Goal: Information Seeking & Learning: Learn about a topic

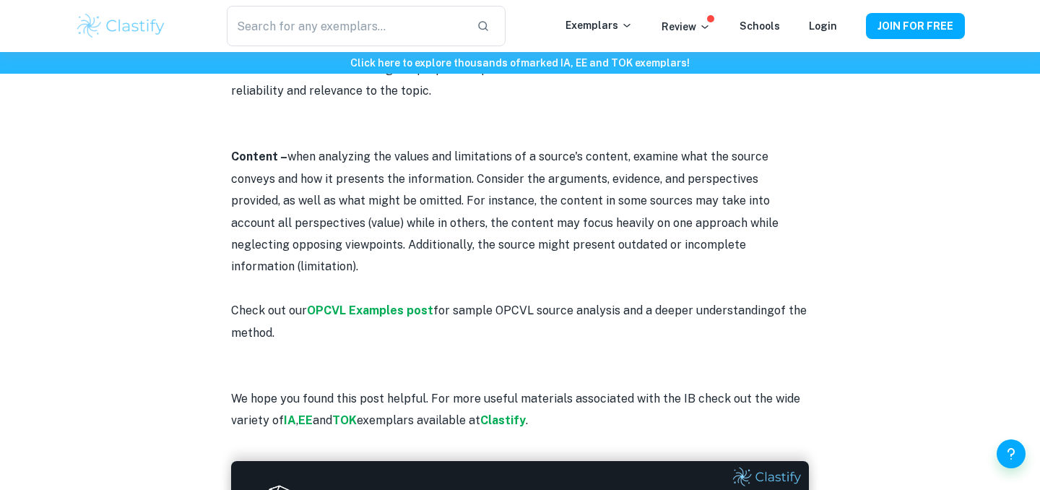
scroll to position [1635, 0]
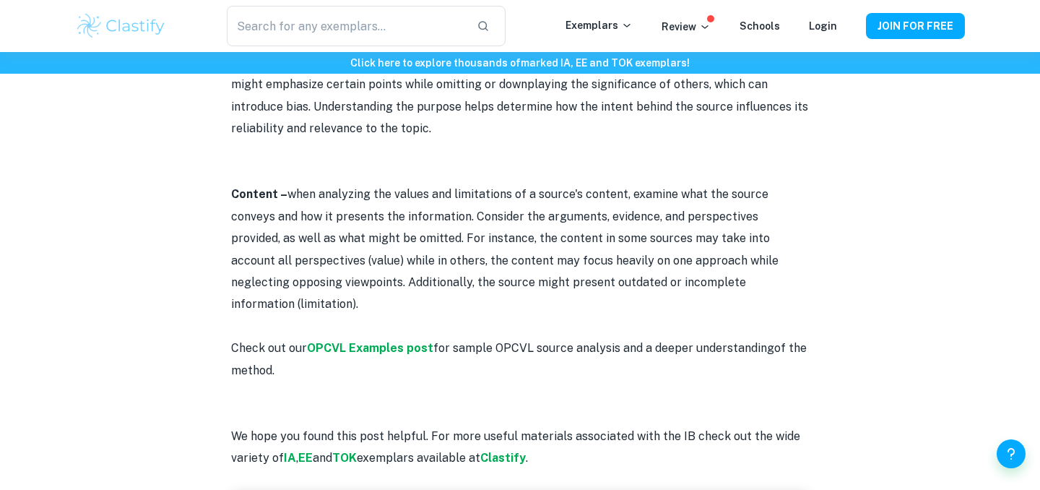
click at [767, 251] on p "Content – when analyzing the values and limitations of a source's content, exam…" at bounding box center [520, 249] width 578 height 131
drag, startPoint x: 766, startPoint y: 257, endPoint x: 369, endPoint y: 194, distance: 401.6
click at [369, 194] on p "Content – when analyzing the values and limitations of a source's content, exam…" at bounding box center [520, 249] width 578 height 131
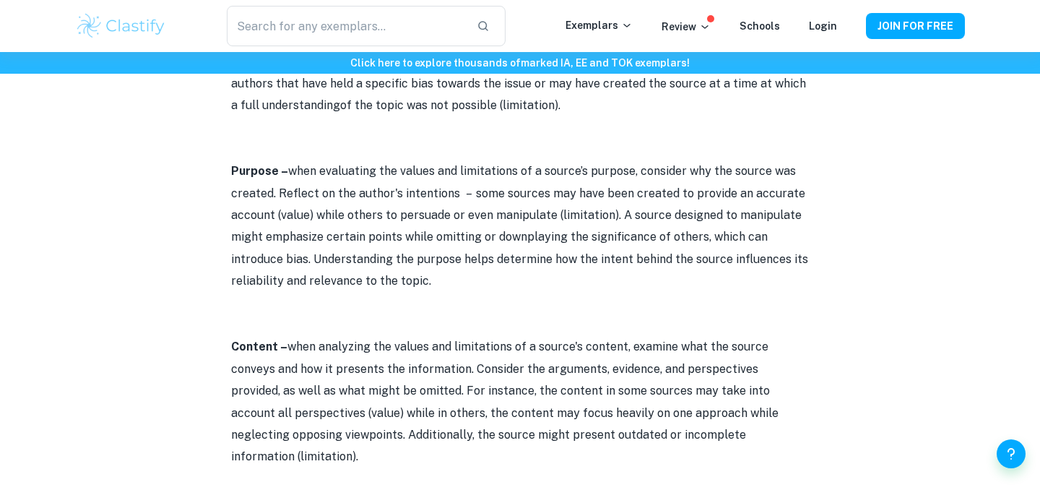
scroll to position [1442, 0]
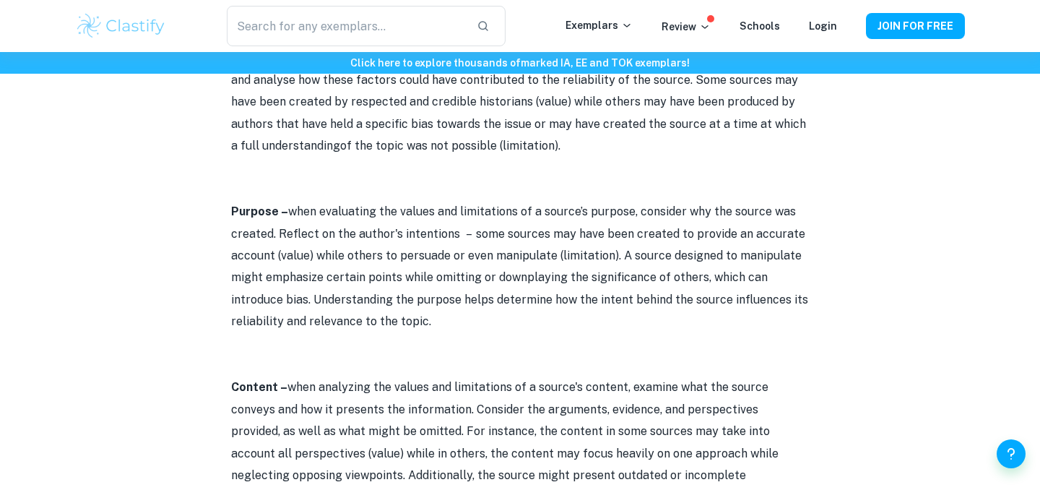
drag, startPoint x: 449, startPoint y: 300, endPoint x: 292, endPoint y: 188, distance: 193.3
click at [292, 201] on p "Purpose – when evaluating the values and limitations of a source’s purpose, con…" at bounding box center [520, 266] width 578 height 131
copy p "when evaluating the values and limitations of a source’s purpose, consider why …"
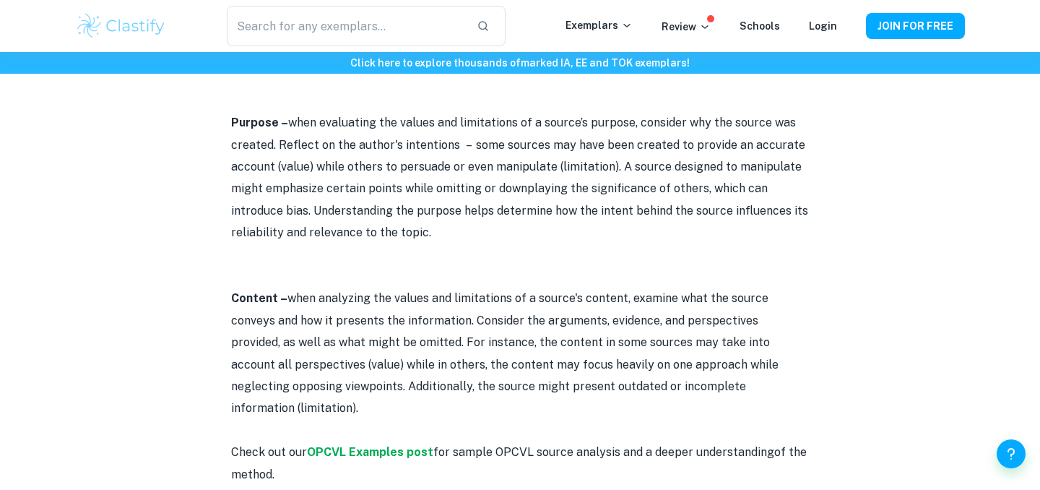
scroll to position [1533, 0]
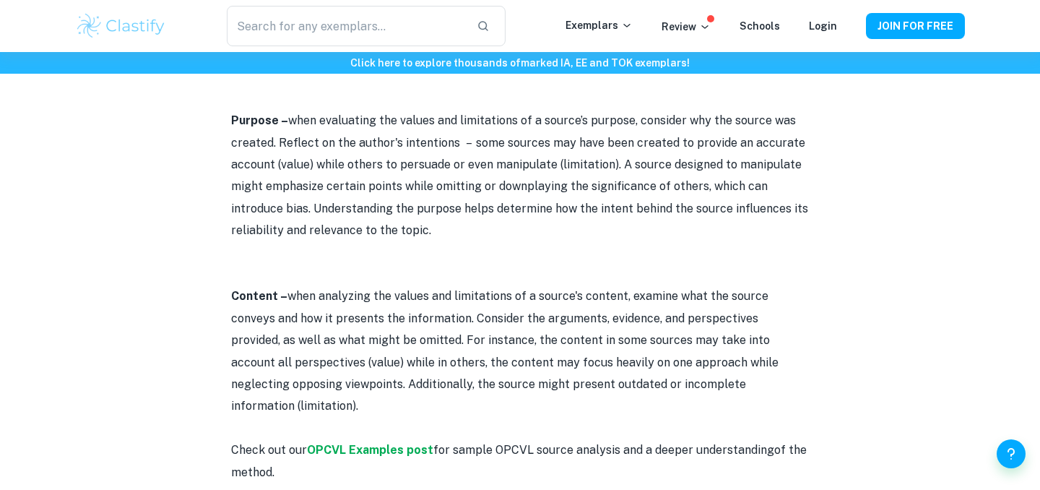
drag, startPoint x: 767, startPoint y: 361, endPoint x: 290, endPoint y: 276, distance: 485.0
click at [290, 285] on p "Content – when analyzing the values and limitations of a source's content, exam…" at bounding box center [520, 350] width 578 height 131
copy p "when analyzing the values and limitations of a source's content, examine what t…"
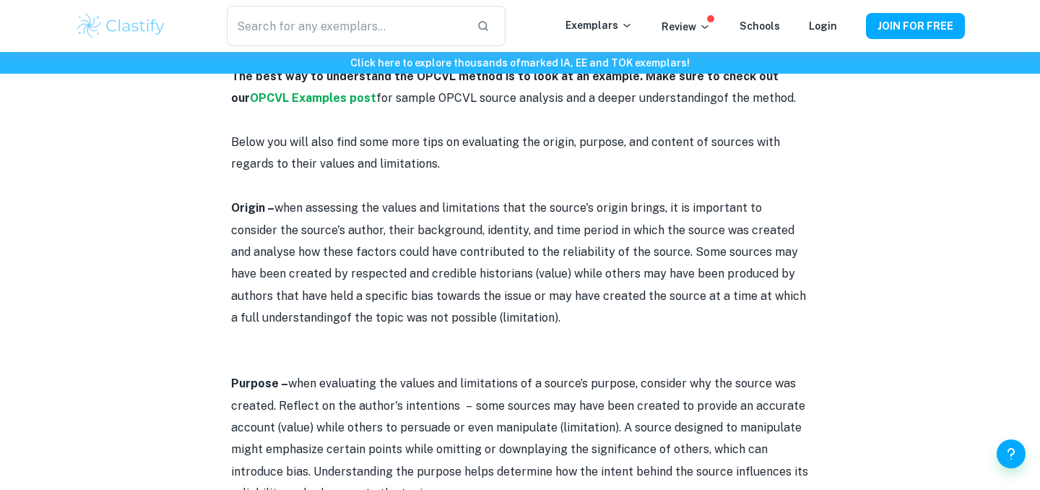
scroll to position [1256, 0]
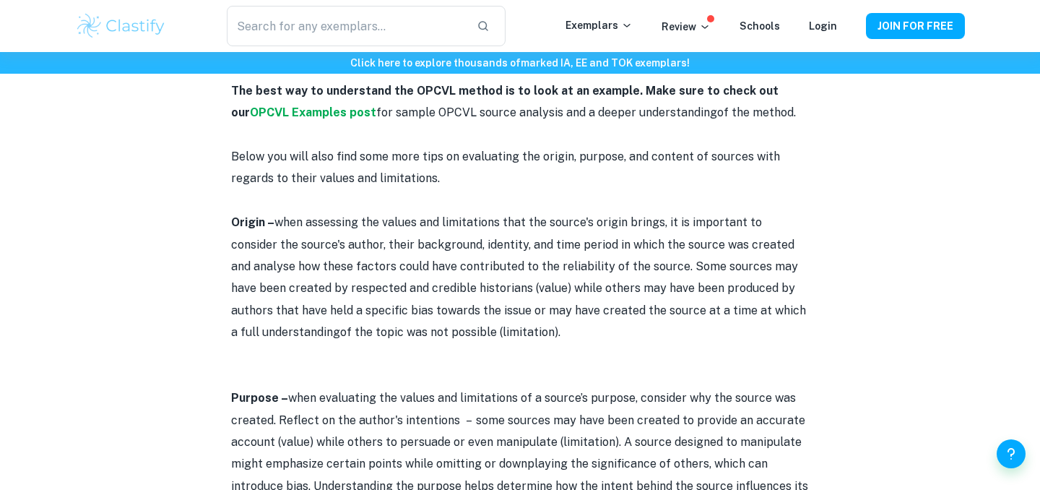
drag, startPoint x: 531, startPoint y: 309, endPoint x: 278, endPoint y: 203, distance: 274.3
click at [278, 212] on p "Origin – when assessing the values and limitations that the source's origin bri…" at bounding box center [520, 277] width 578 height 131
copy p "when assessing the values and limitations that the source's origin brings, it i…"
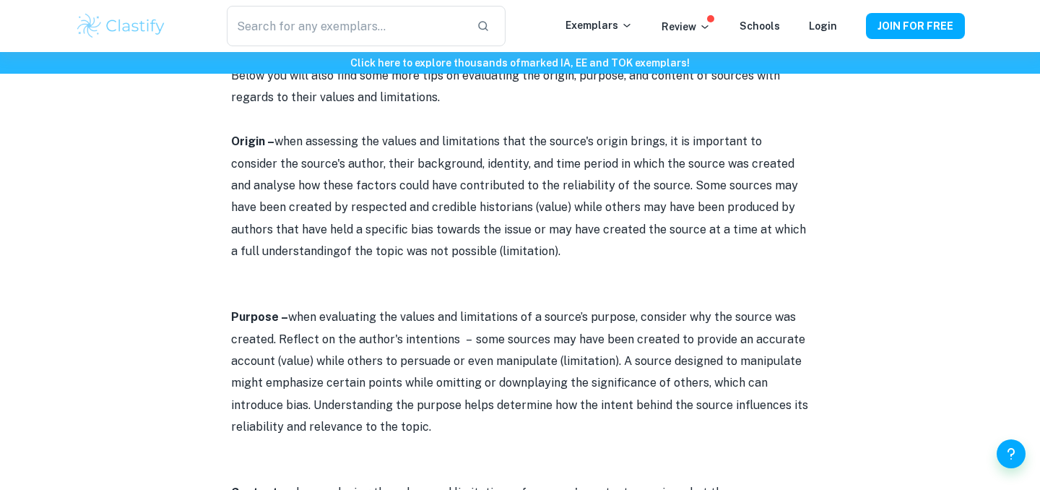
scroll to position [1337, 0]
drag, startPoint x: 438, startPoint y: 408, endPoint x: 291, endPoint y: 301, distance: 181.9
click at [291, 306] on p "Purpose – when evaluating the values and limitations of a source’s purpose, con…" at bounding box center [520, 371] width 578 height 131
copy p "when evaluating the values and limitations of a source’s purpose, consider why …"
